Goal: Information Seeking & Learning: Find specific fact

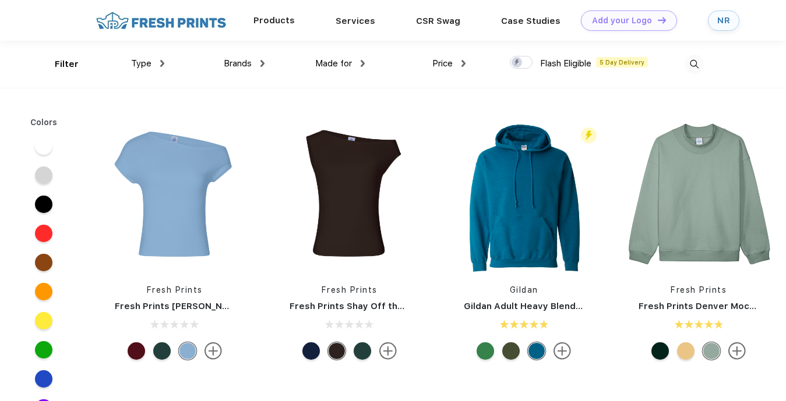
scroll to position [1, 0]
click at [691, 63] on img at bounding box center [693, 63] width 19 height 19
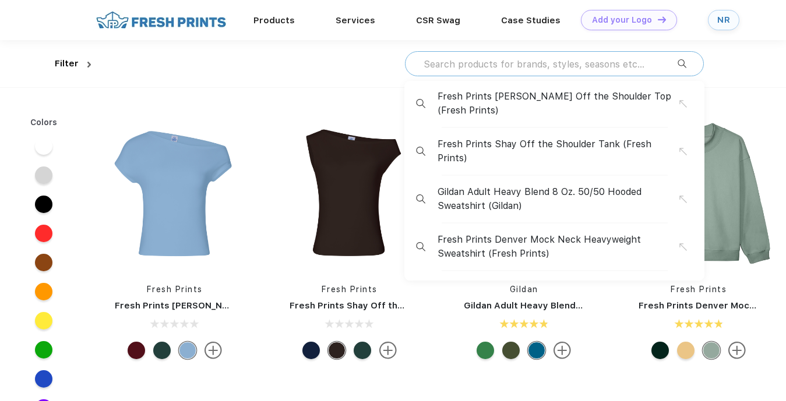
click at [560, 65] on input "text" at bounding box center [549, 64] width 255 height 13
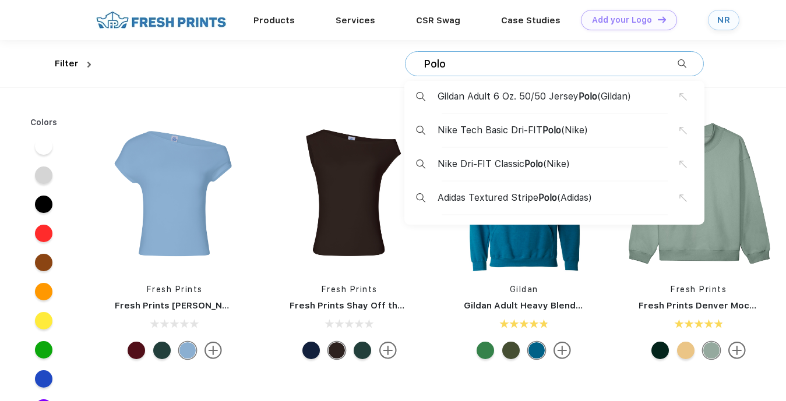
type input "Polo"
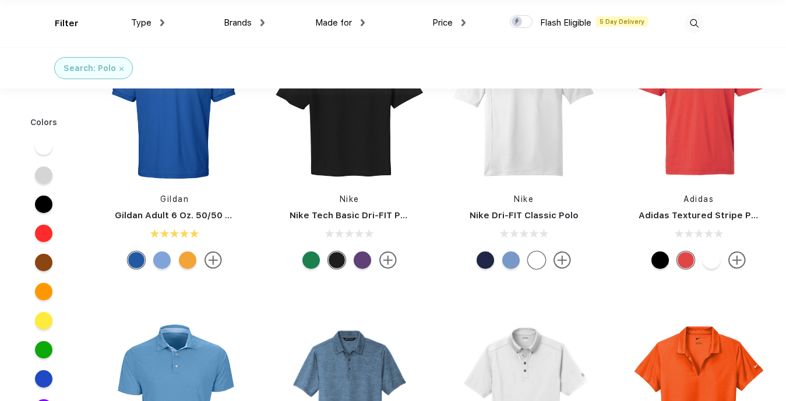
scroll to position [44, 0]
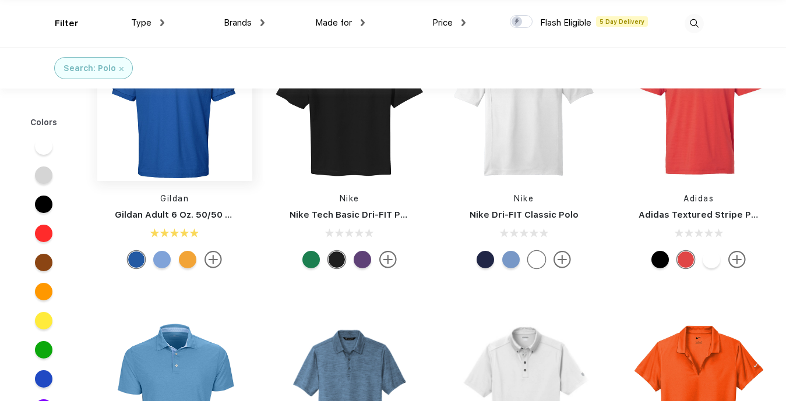
click at [198, 147] on img at bounding box center [174, 103] width 155 height 155
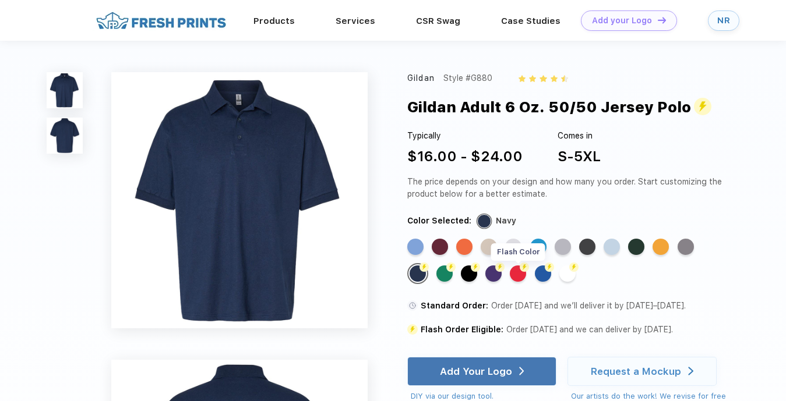
click at [517, 271] on div "Flash Color" at bounding box center [518, 274] width 16 height 16
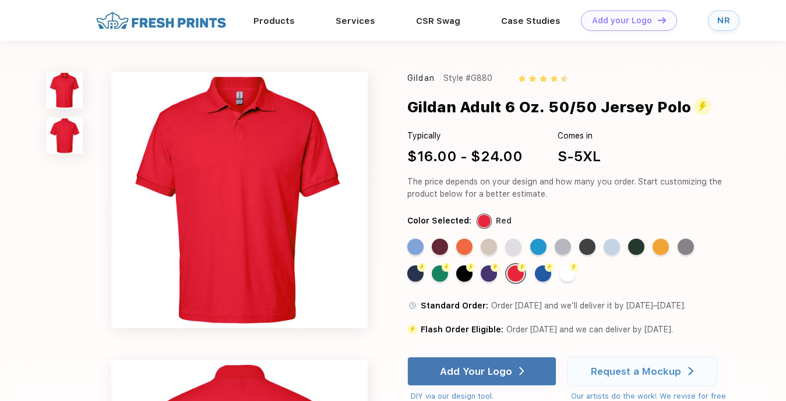
click at [479, 79] on div "Style #G880" at bounding box center [467, 78] width 49 height 12
copy div "G880"
